Goal: Transaction & Acquisition: Book appointment/travel/reservation

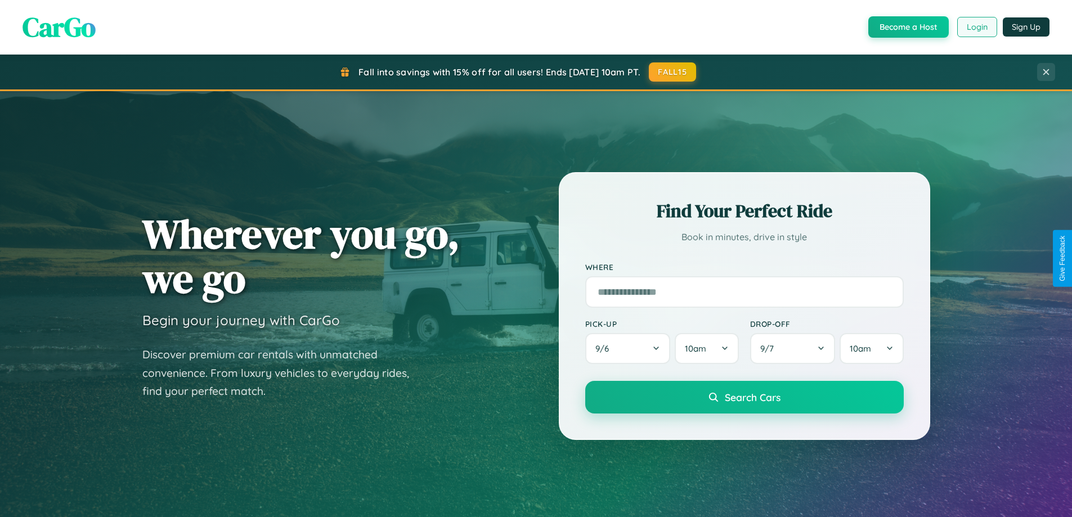
click at [976, 27] on button "Login" at bounding box center [977, 27] width 40 height 20
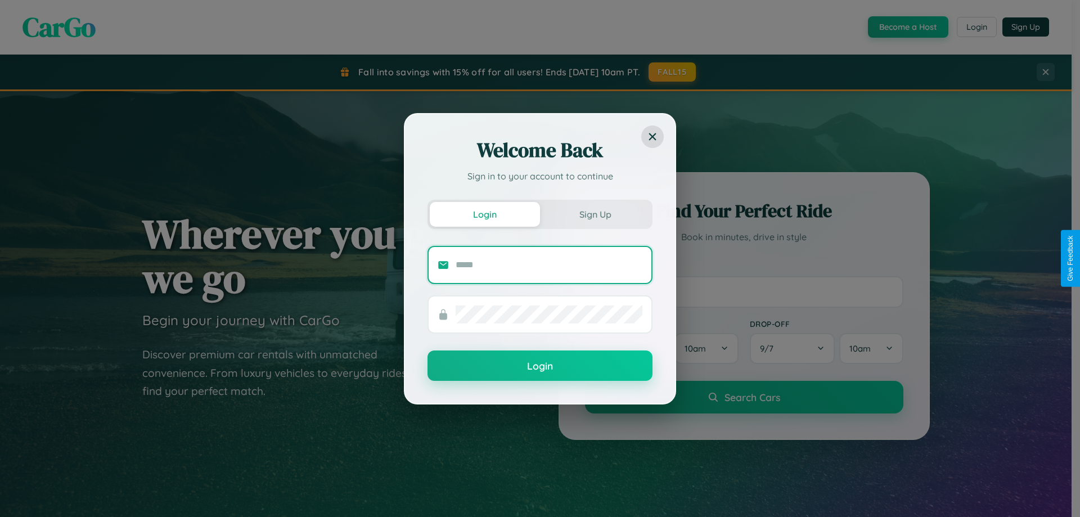
click at [549, 264] on input "text" at bounding box center [549, 265] width 187 height 18
type input "**********"
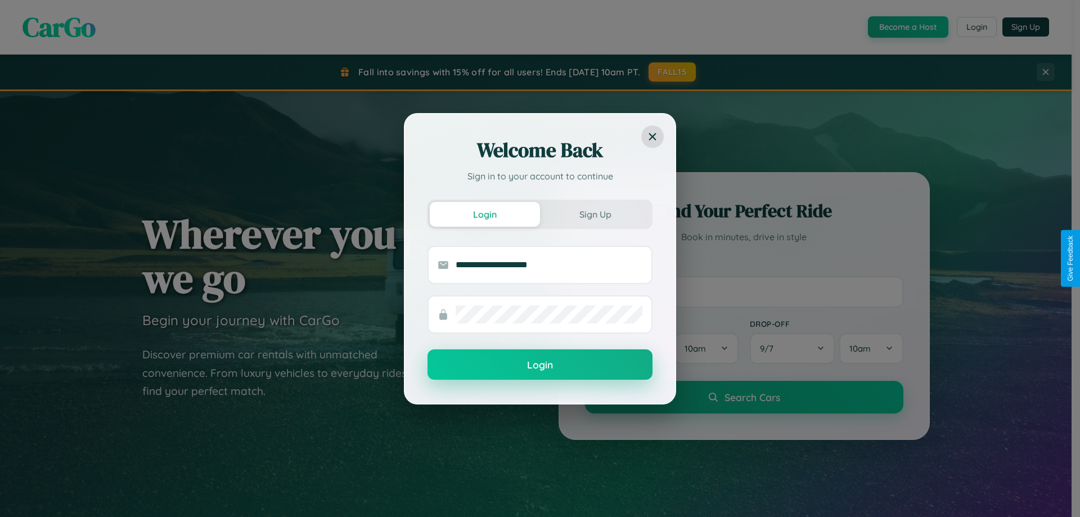
click at [540, 365] on button "Login" at bounding box center [540, 364] width 225 height 30
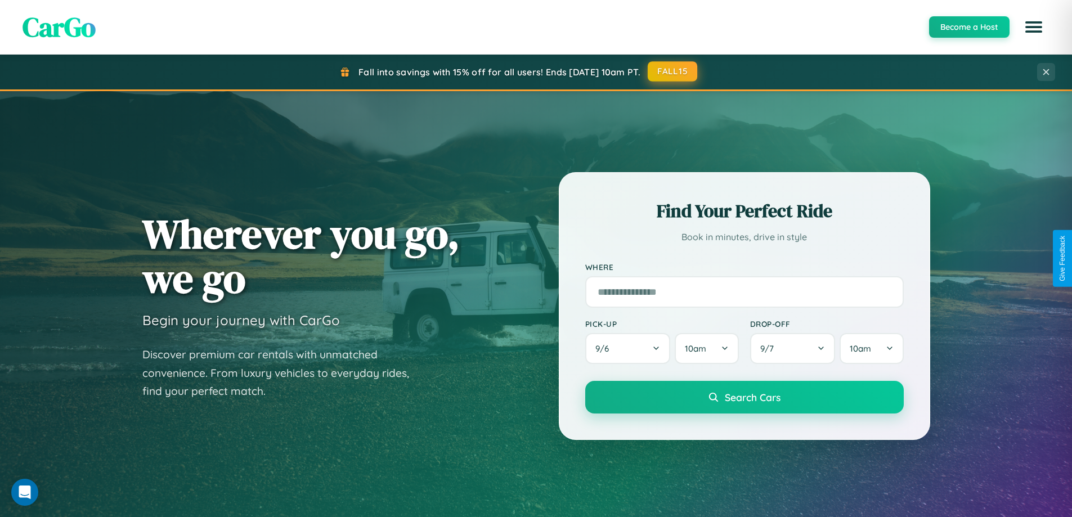
click at [673, 71] on button "FALL15" at bounding box center [673, 71] width 50 height 20
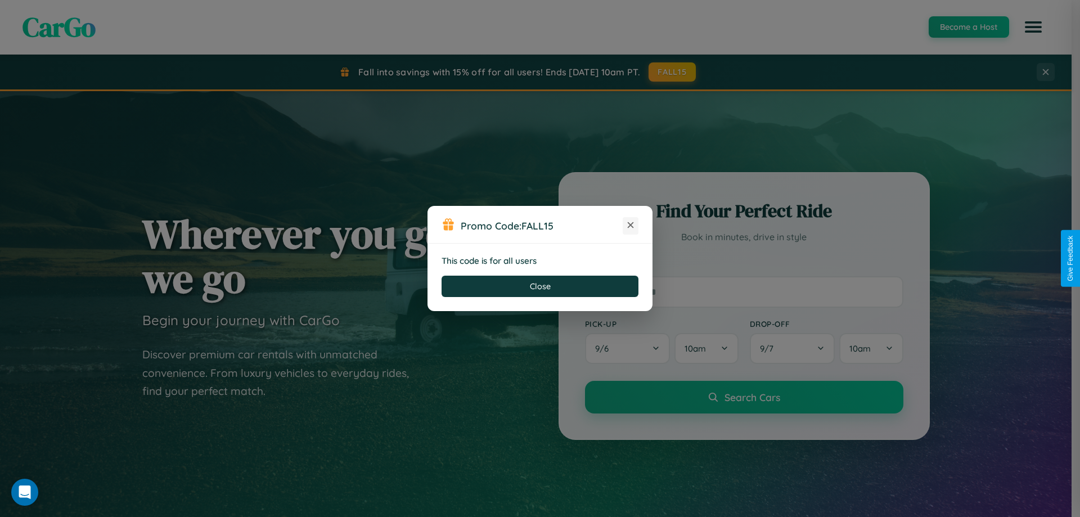
click at [631, 226] on icon at bounding box center [630, 224] width 11 height 11
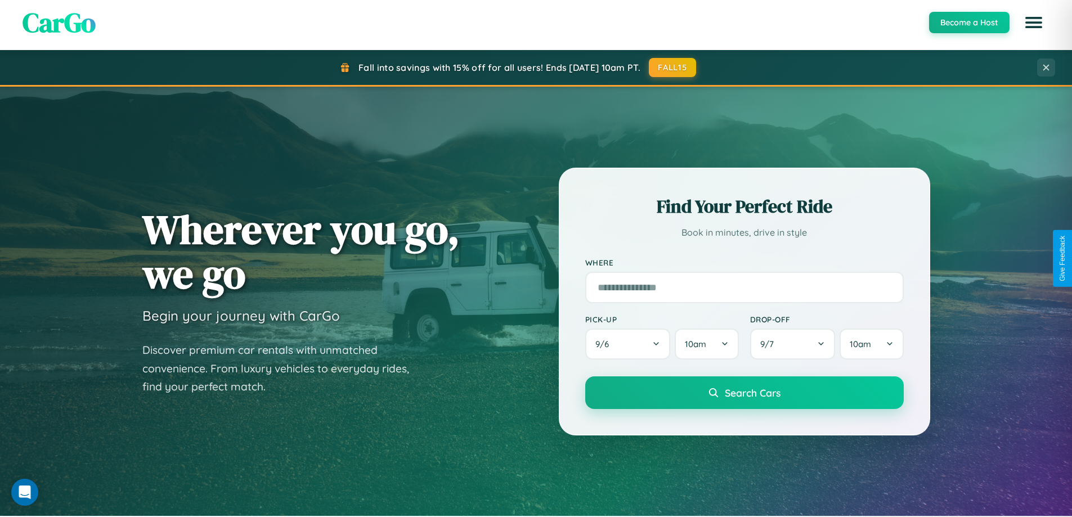
scroll to position [485, 0]
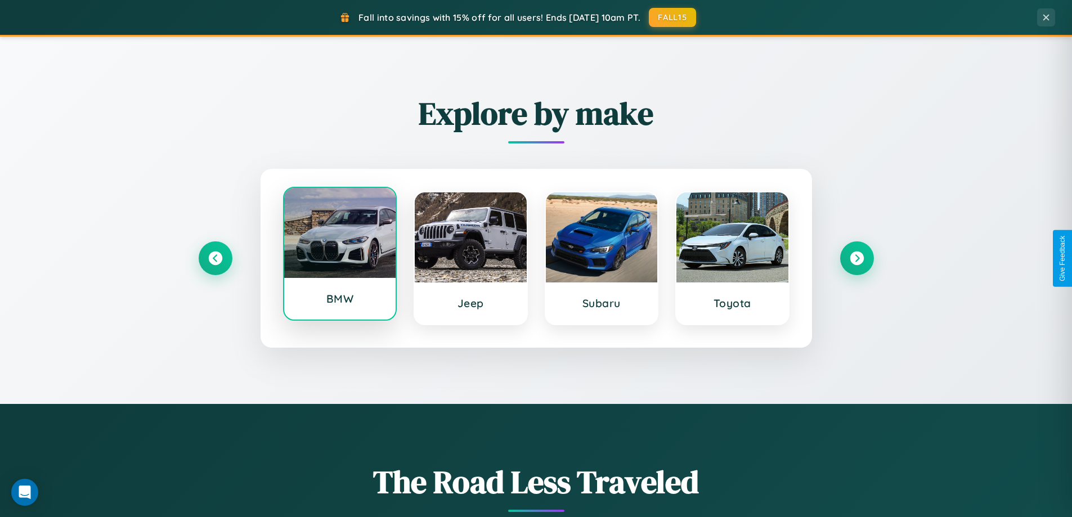
click at [339, 257] on div at bounding box center [340, 233] width 112 height 90
